Goal: Transaction & Acquisition: Purchase product/service

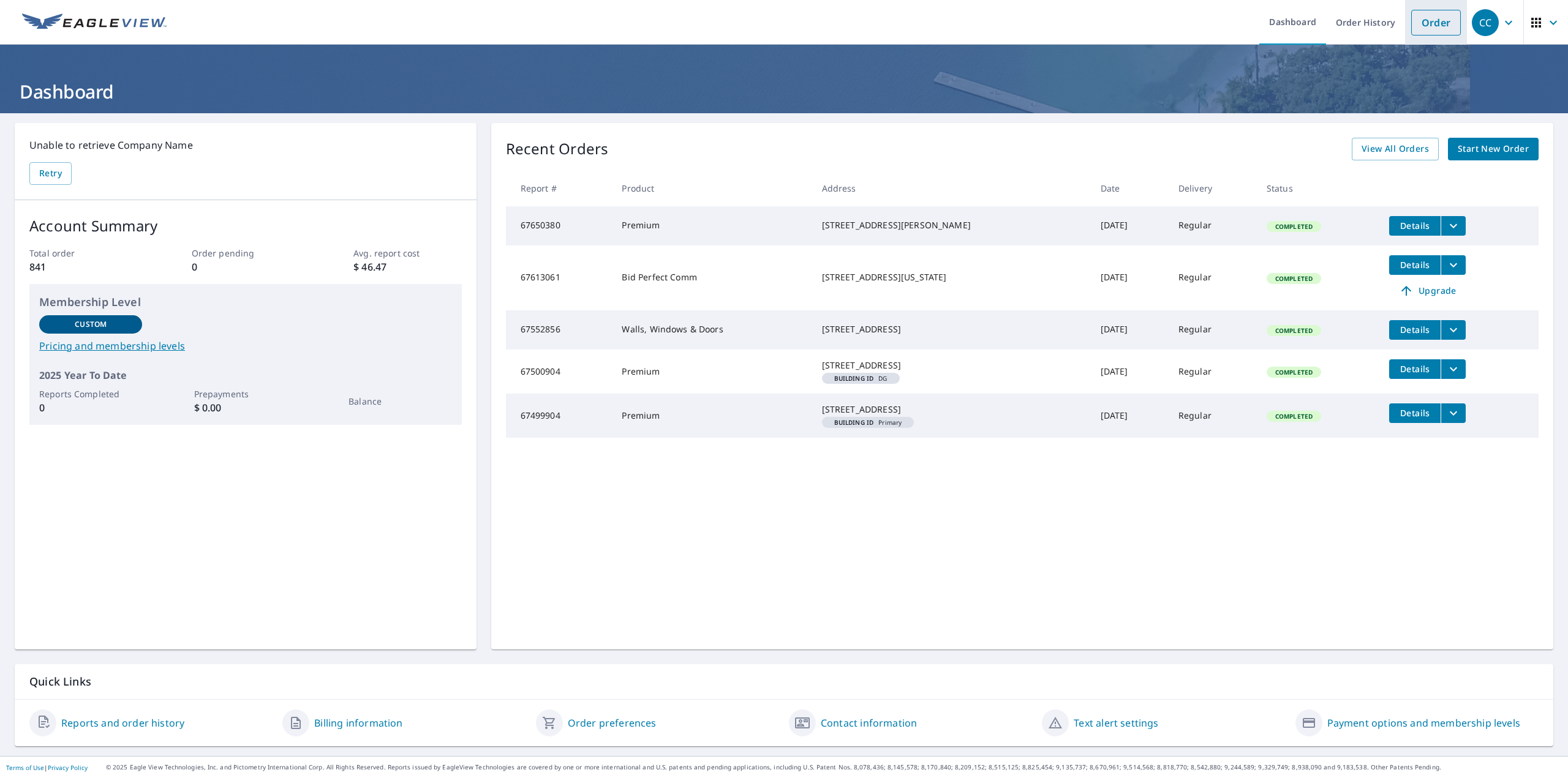
click at [1424, 25] on link "Order" at bounding box center [1436, 22] width 49 height 25
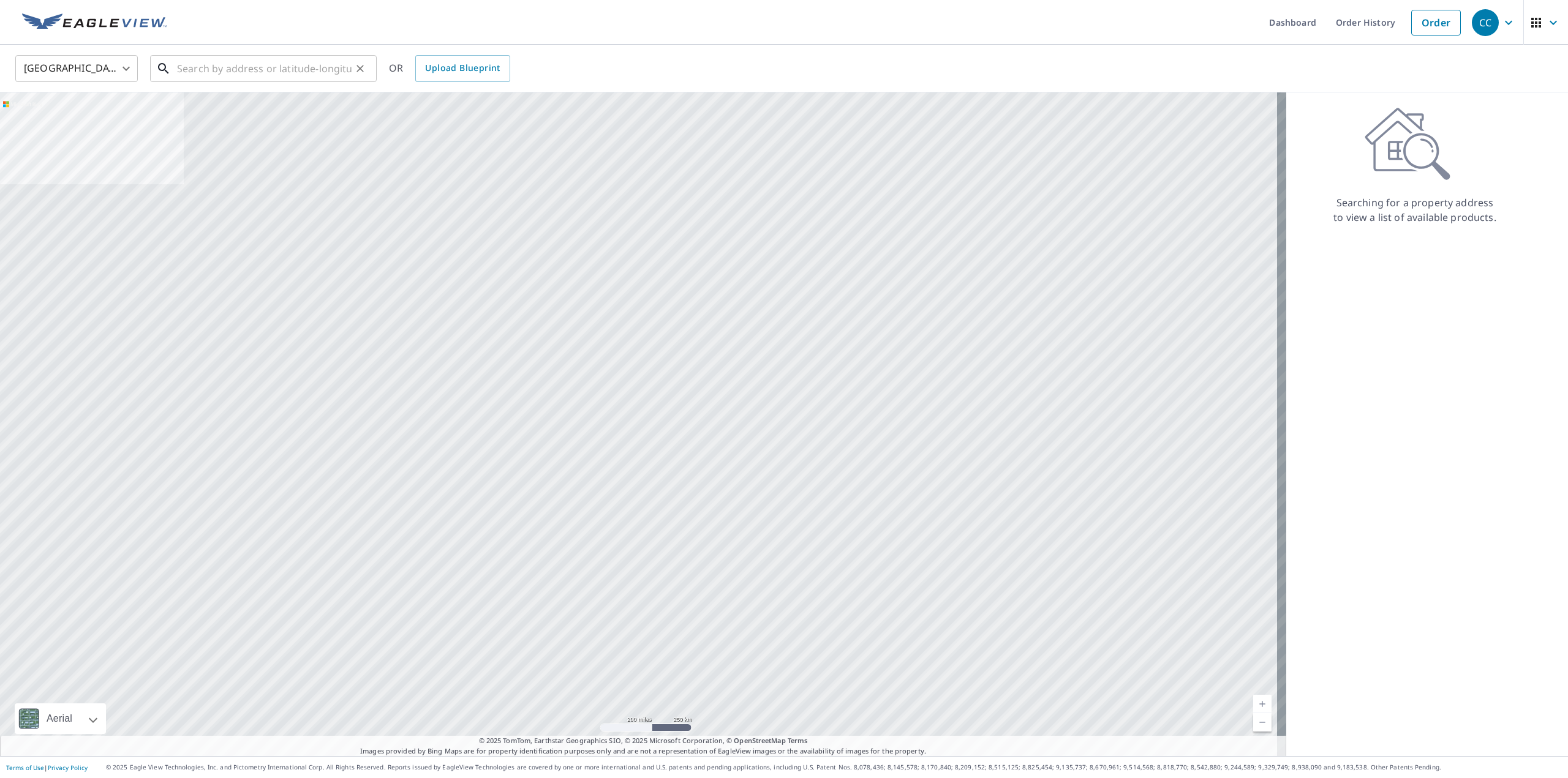
click at [227, 70] on input "text" at bounding box center [264, 68] width 174 height 34
paste input "[STREET_ADDRESS][PERSON_NAME]"
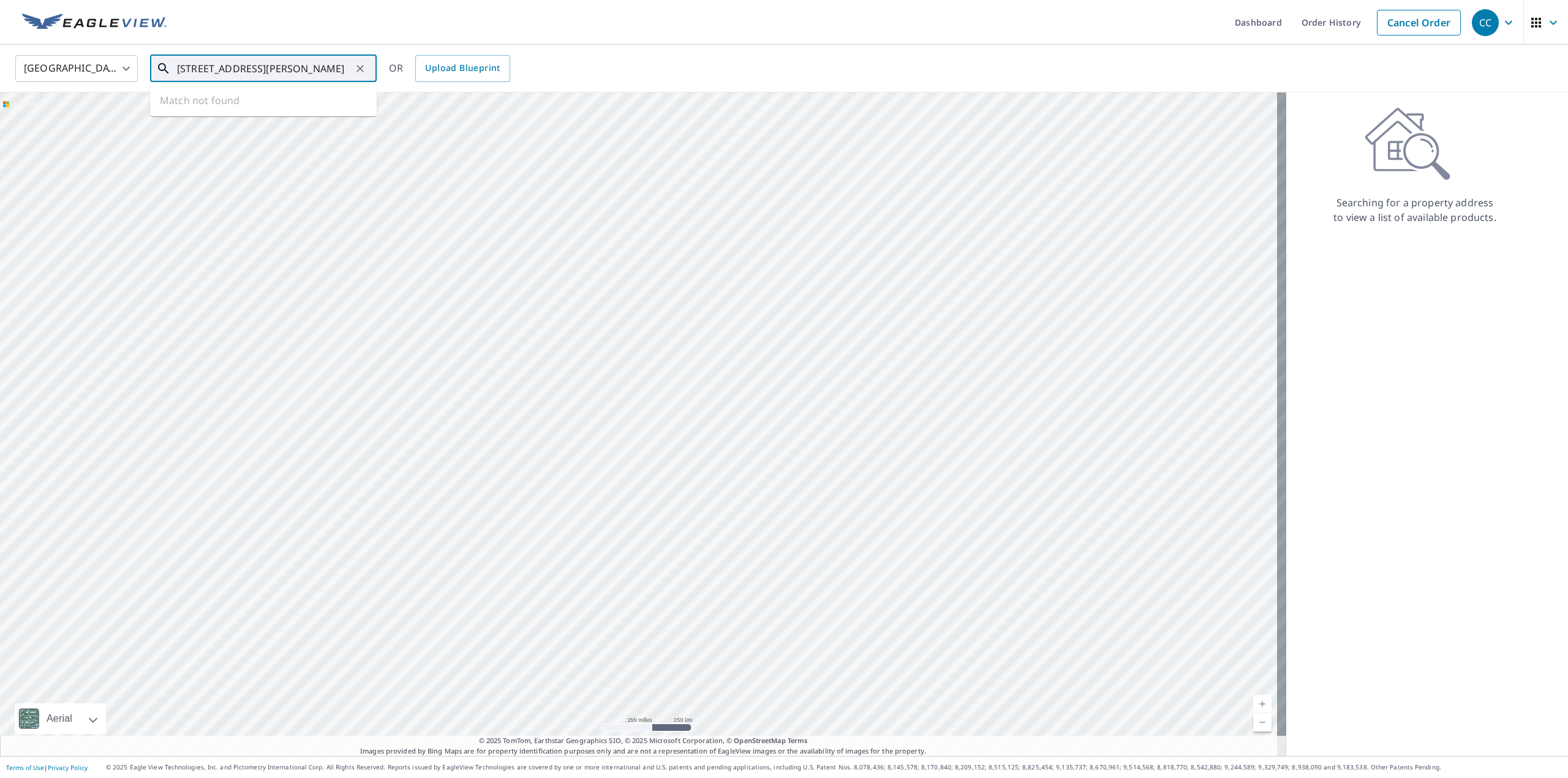
scroll to position [0, 8]
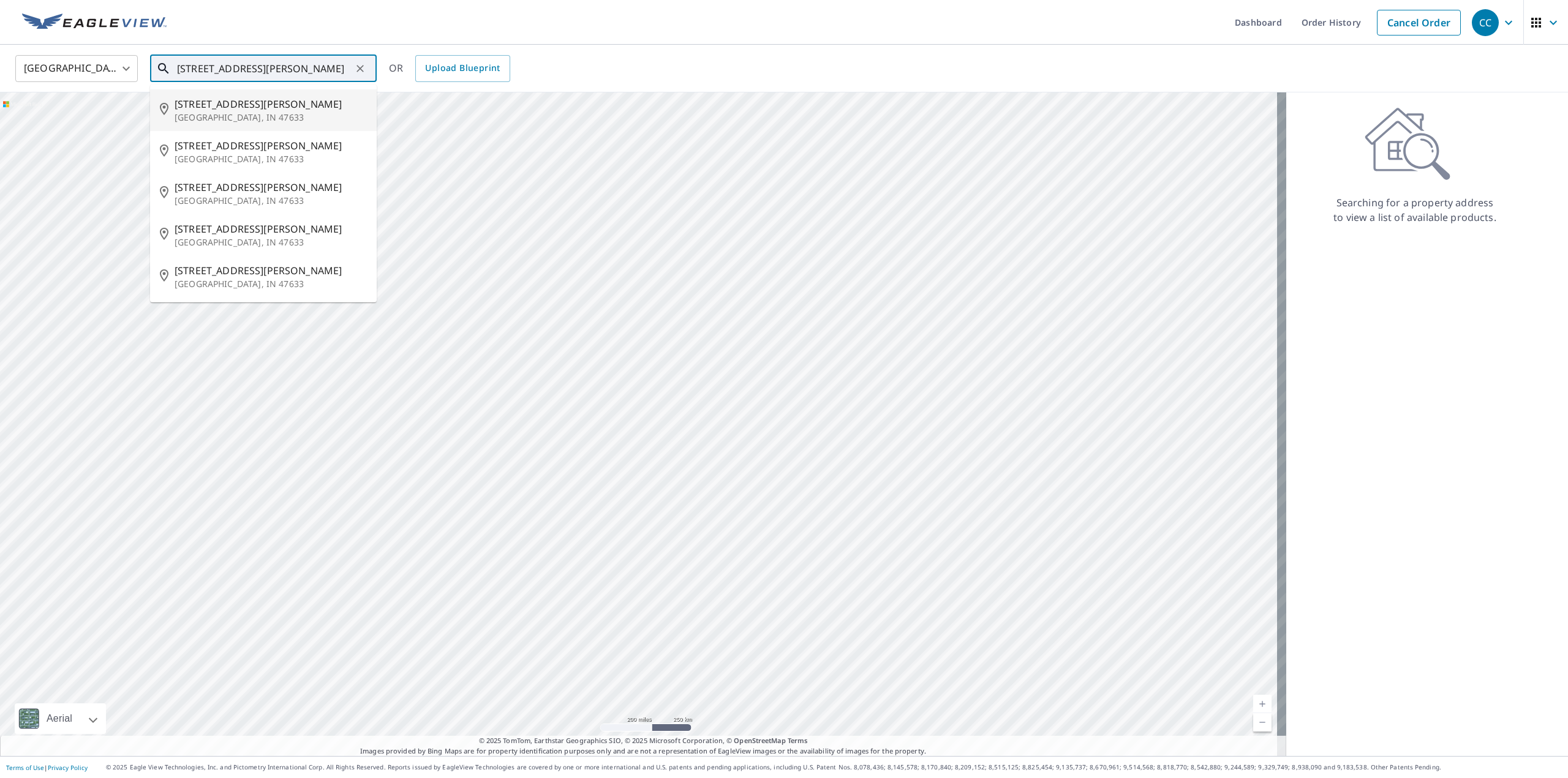
click at [240, 115] on p "[GEOGRAPHIC_DATA], IN 47633" at bounding box center [270, 118] width 192 height 12
type input "[STREET_ADDRESS][PERSON_NAME]"
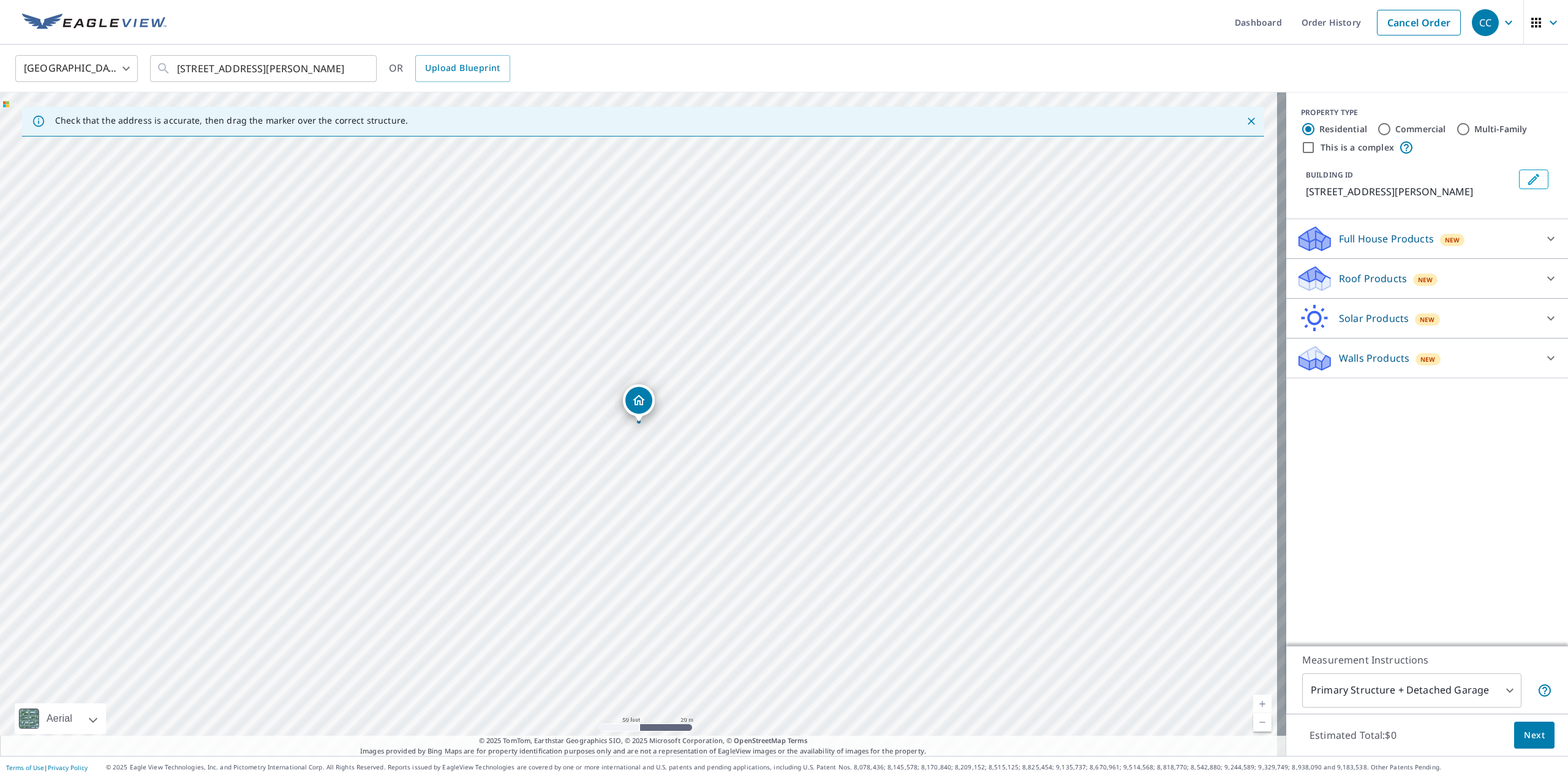
click at [1477, 270] on div "Roof Products New" at bounding box center [1416, 279] width 240 height 29
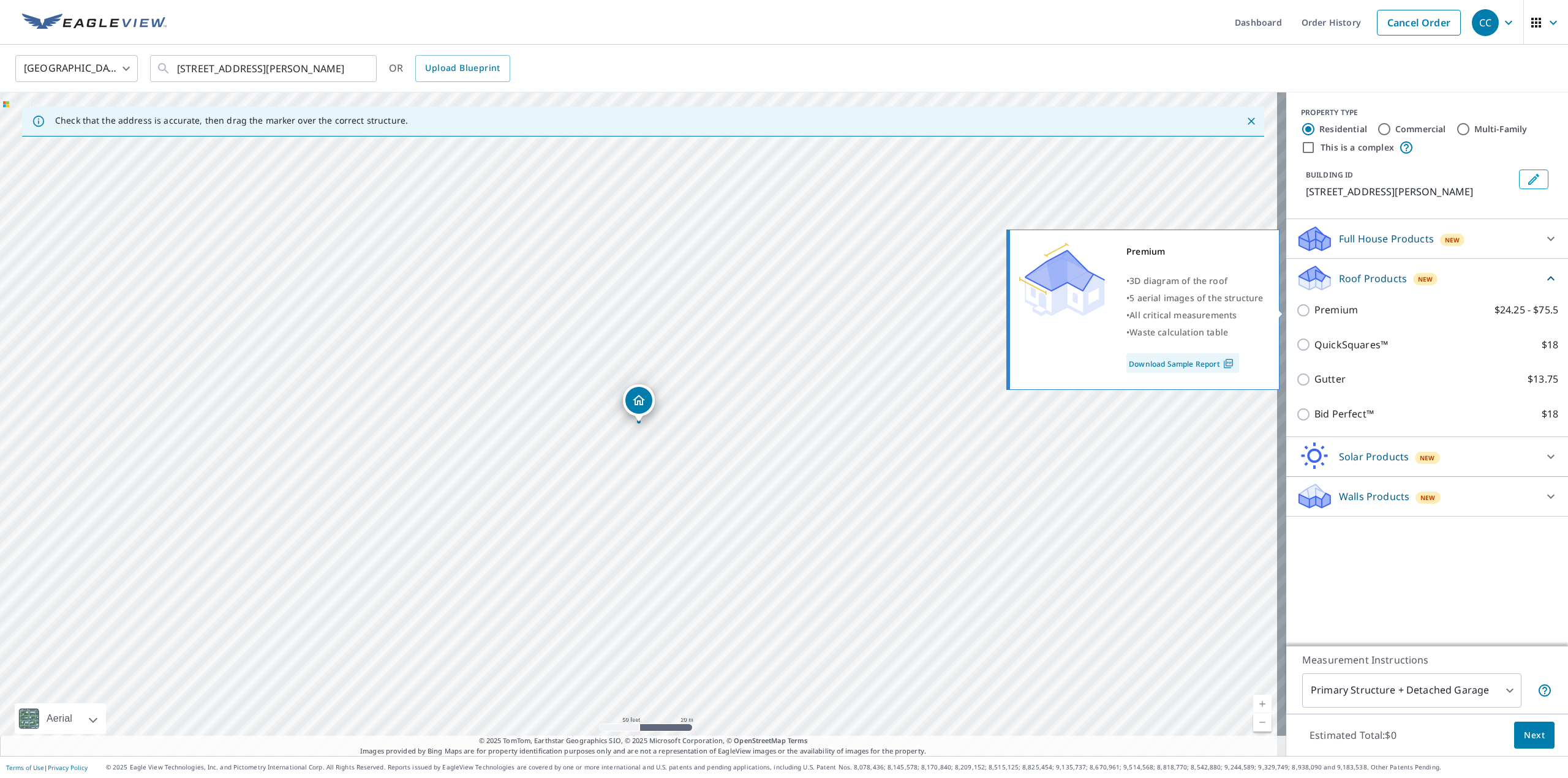
click at [1296, 308] on input "Premium $24.25 - $75.5" at bounding box center [1304, 311] width 18 height 15
checkbox input "true"
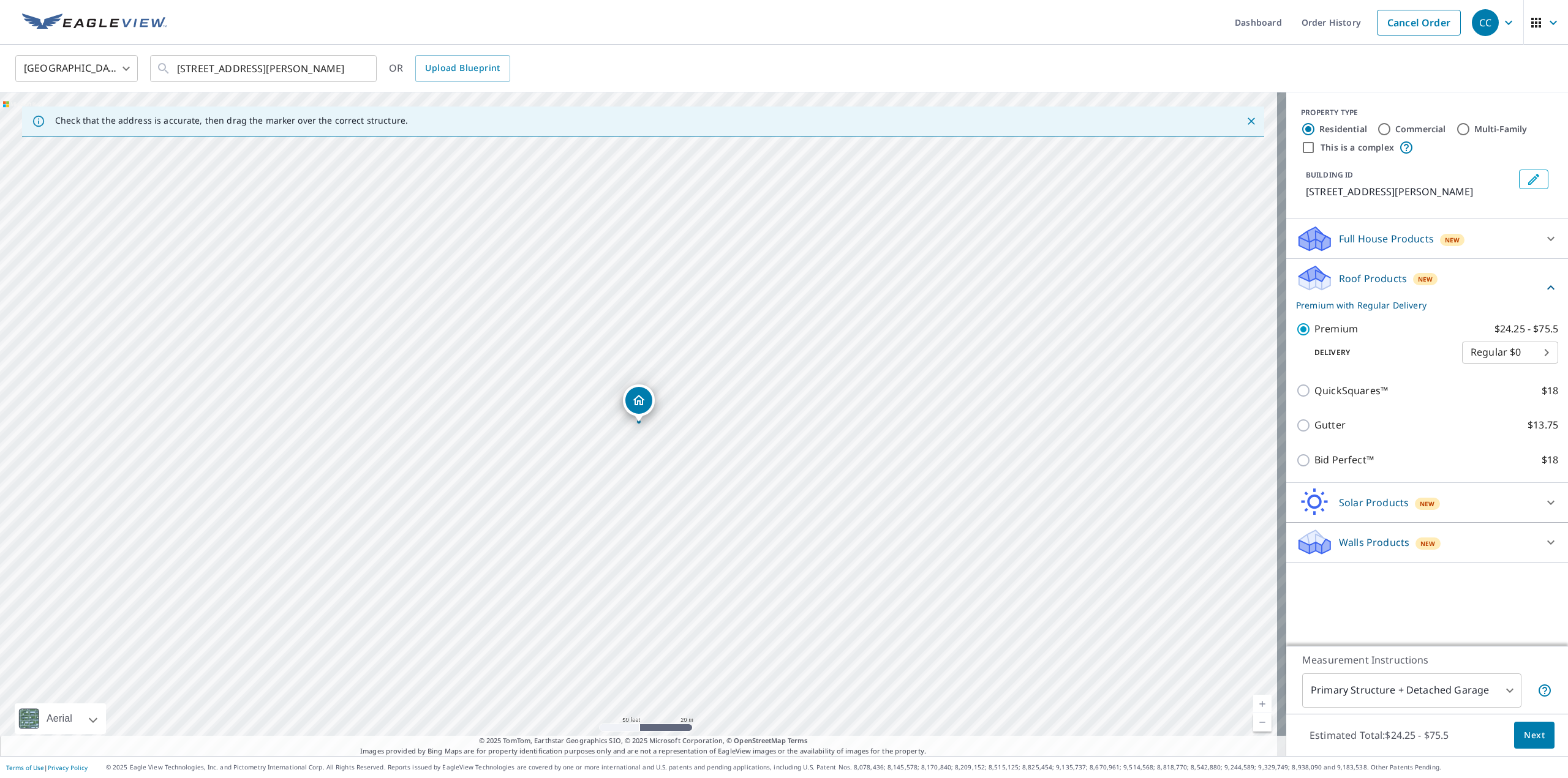
click at [1526, 734] on span "Next" at bounding box center [1534, 735] width 21 height 15
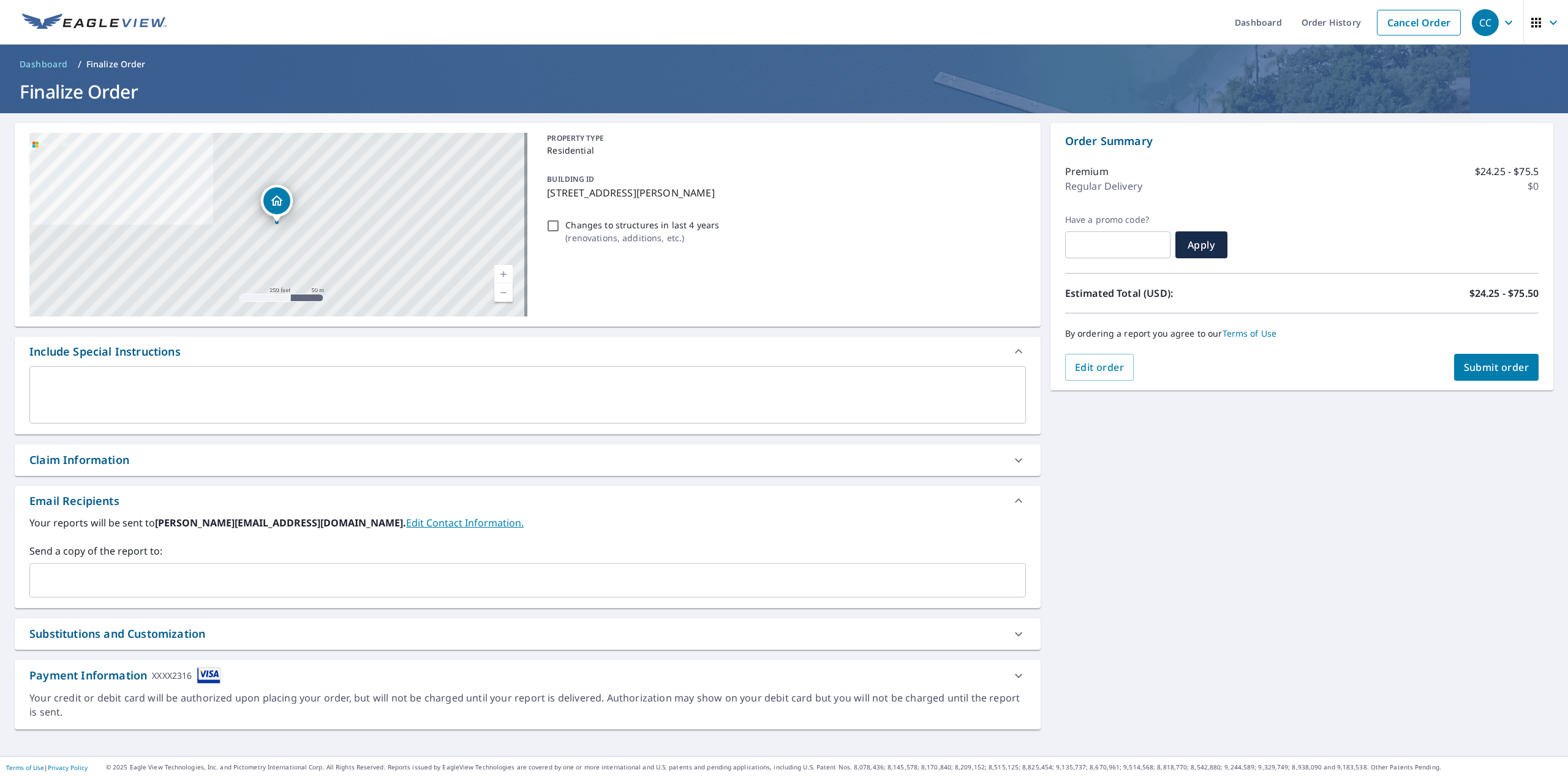
click at [177, 586] on input "text" at bounding box center [518, 581] width 967 height 23
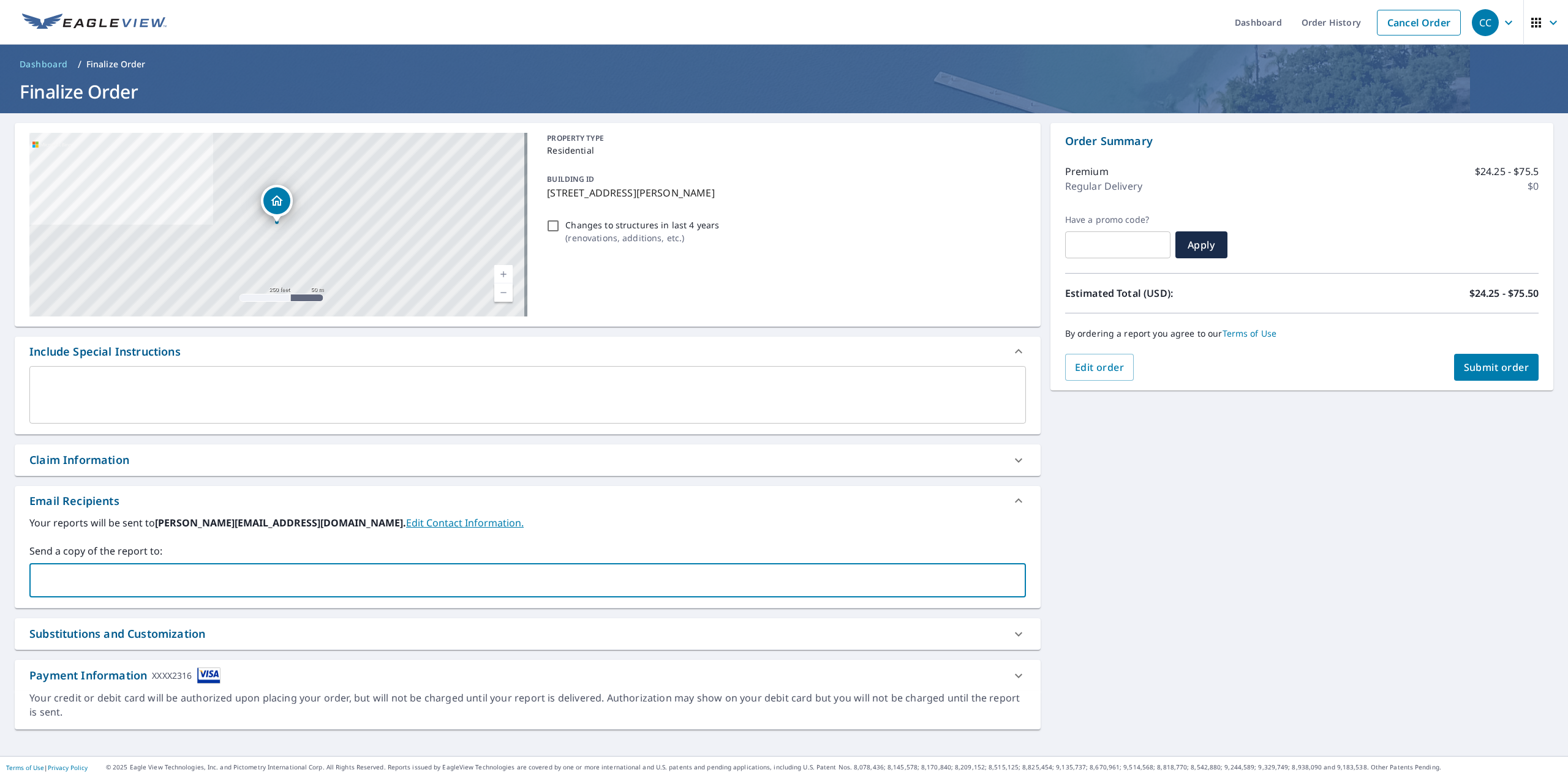
type input "[PERSON_NAME][EMAIL_ADDRESS][PERSON_NAME][DOMAIN_NAME]"
click at [1071, 599] on div "[STREET_ADDRESS][PERSON_NAME] Aerial Road A standard road map Aerial A detailed…" at bounding box center [784, 435] width 1568 height 643
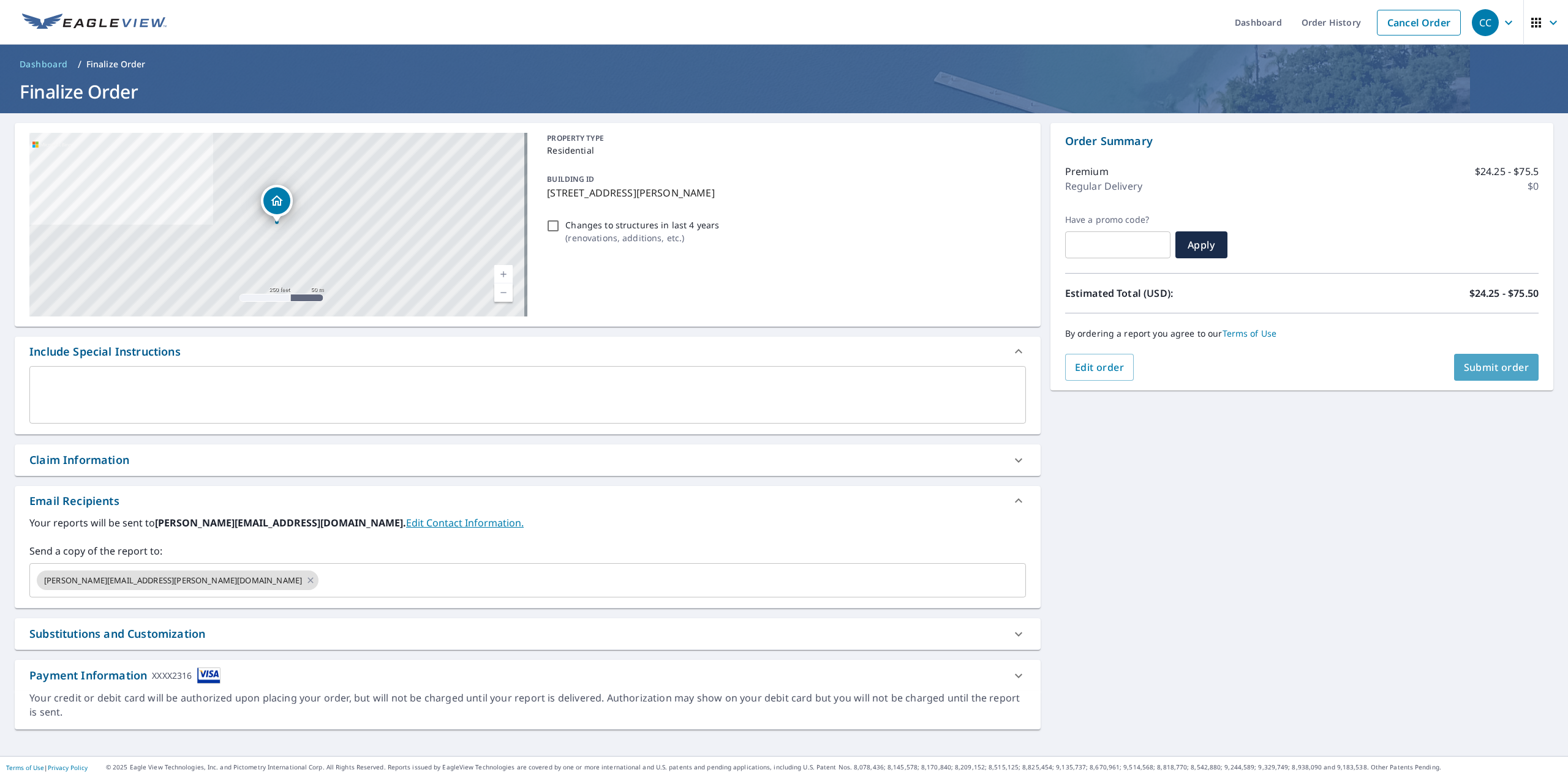
click at [1471, 372] on span "Submit order" at bounding box center [1497, 367] width 65 height 14
